Goal: Information Seeking & Learning: Learn about a topic

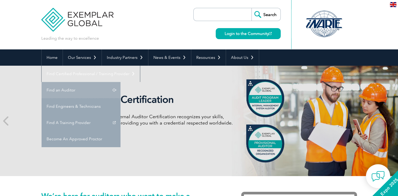
click at [120, 82] on link "Find an Auditor" at bounding box center [81, 90] width 79 height 16
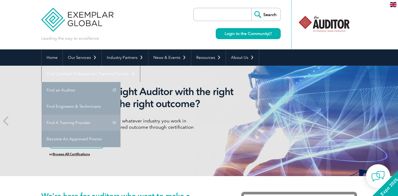
click at [120, 115] on link "Find A Training Provider" at bounding box center [81, 123] width 79 height 16
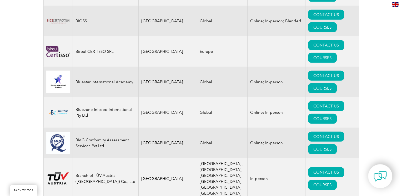
scroll to position [1294, 0]
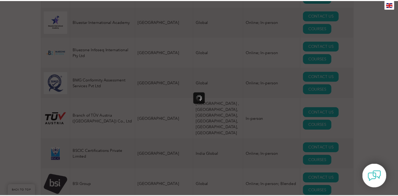
scroll to position [0, 0]
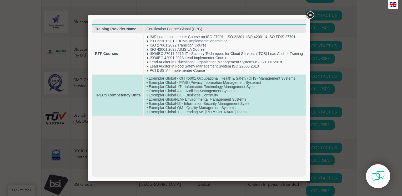
click at [237, 105] on td "• Exemplar Global - OH 45001 Occupational, Health & Safety (OHS) Management Sys…" at bounding box center [225, 95] width 162 height 41
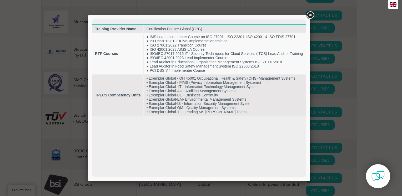
click at [309, 16] on link at bounding box center [309, 15] width 9 height 9
